Goal: Check status

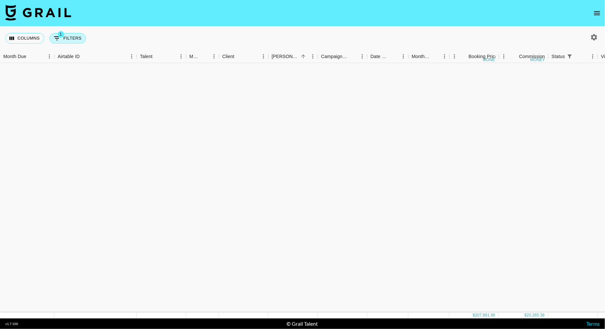
scroll to position [1771, 0]
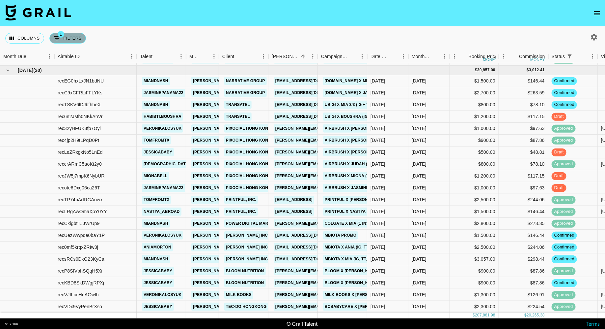
click at [68, 38] on button "1 Filters" at bounding box center [67, 38] width 37 height 11
select select "status"
select select "isNotAnyOf"
select select "status"
select select "not"
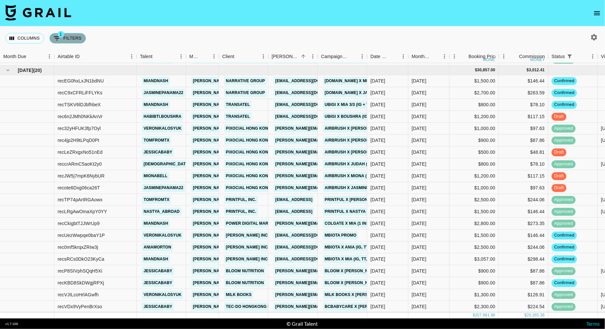
select select "clientId"
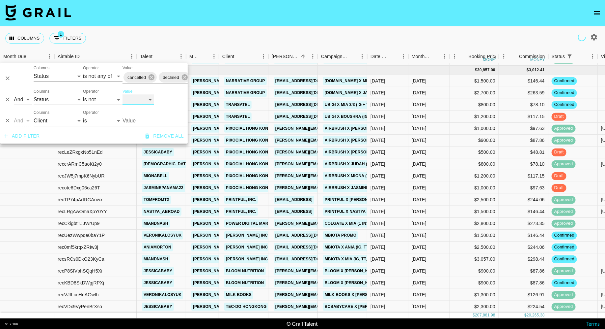
click at [130, 98] on select "confirmed declined draft posted approved cancelled badDebt" at bounding box center [139, 99] width 32 height 11
click at [97, 100] on select "is is not is any of is not any of" at bounding box center [103, 99] width 40 height 11
select select "is"
click at [83, 94] on select "is is not is any of is not any of" at bounding box center [103, 99] width 40 height 11
click at [135, 103] on select "confirmed declined draft posted approved cancelled badDebt" at bounding box center [139, 99] width 32 height 11
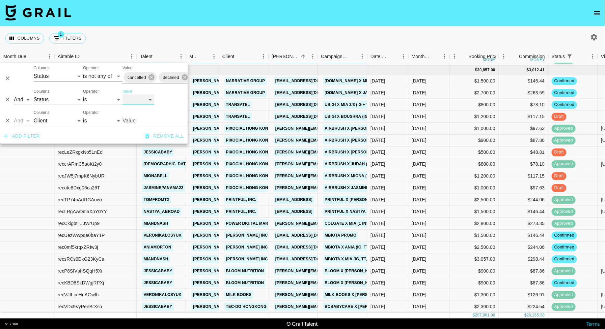
select select "approved"
click at [123, 94] on select "confirmed declined draft posted approved cancelled badDebt" at bounding box center [139, 99] width 32 height 11
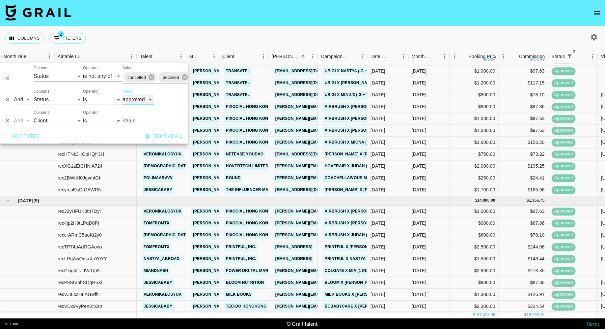
scroll to position [1605, 0]
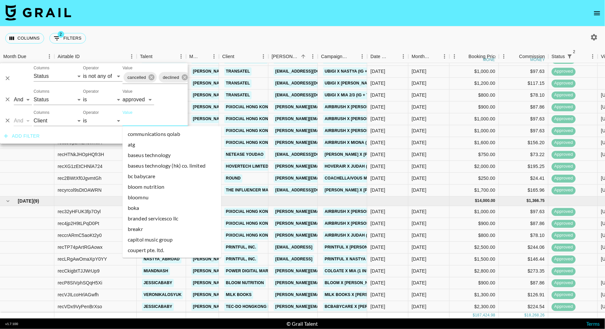
click at [148, 120] on input "Value" at bounding box center [167, 120] width 89 height 10
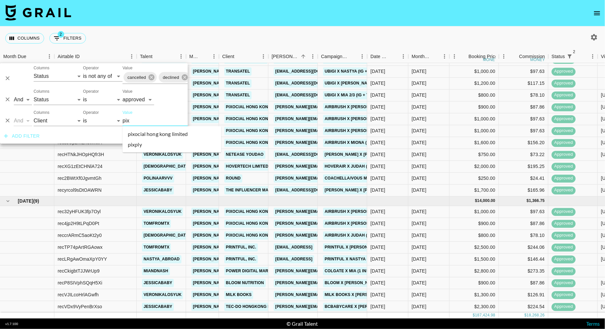
click at [153, 135] on li "pixocial hong kong limited" at bounding box center [172, 134] width 99 height 11
type input "Pixocial Hong Kong Limited"
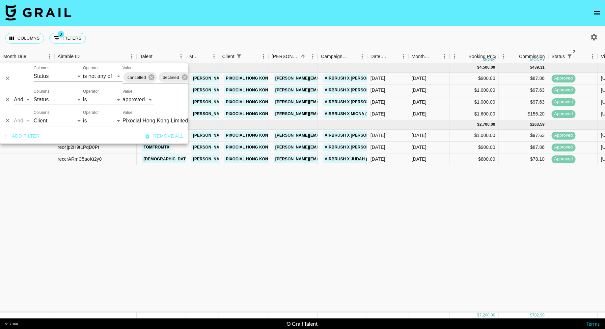
scroll to position [0, 0]
click at [296, 36] on div "Columns 3 Filters + Booking" at bounding box center [302, 38] width 605 height 24
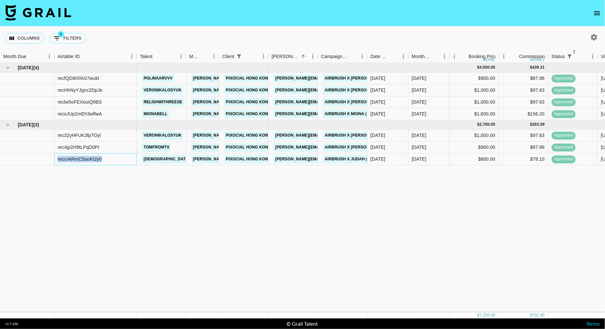
drag, startPoint x: 106, startPoint y: 161, endPoint x: 58, endPoint y: 161, distance: 48.1
click at [58, 161] on div "reccrARmC5aoKt2y0" at bounding box center [95, 159] width 82 height 12
copy div "reccrARmC5aoKt2y0"
